Goal: Navigation & Orientation: Find specific page/section

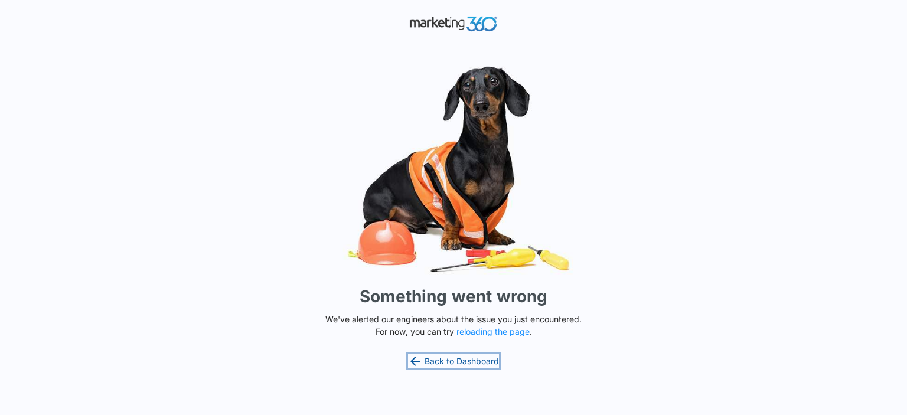
click at [432, 365] on link "Back to Dashboard" at bounding box center [453, 361] width 91 height 14
click at [497, 335] on button "reloading the page" at bounding box center [492, 331] width 73 height 9
